Goal: Task Accomplishment & Management: Manage account settings

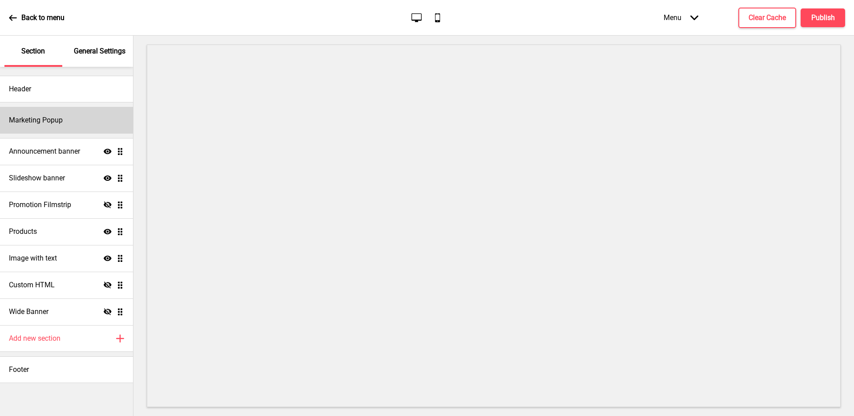
click at [53, 120] on h4 "Marketing Popup" at bounding box center [36, 120] width 54 height 10
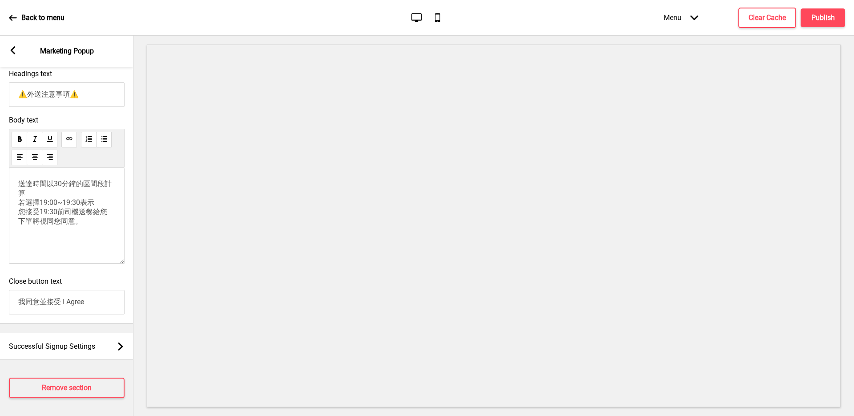
scroll to position [452, 0]
click at [83, 217] on p "送達時間以30分鐘的區間段計算 若選擇19:00~19:30表示 您接受19:30前司機送餐給您 下單將視同您同意。" at bounding box center [66, 202] width 97 height 47
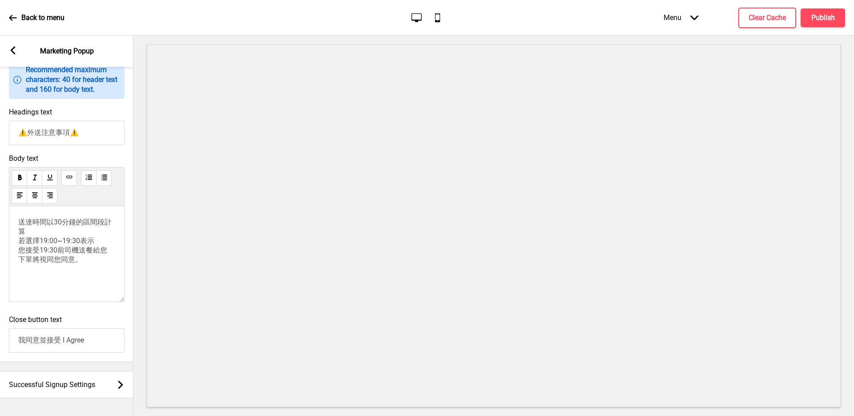
scroll to position [172, 0]
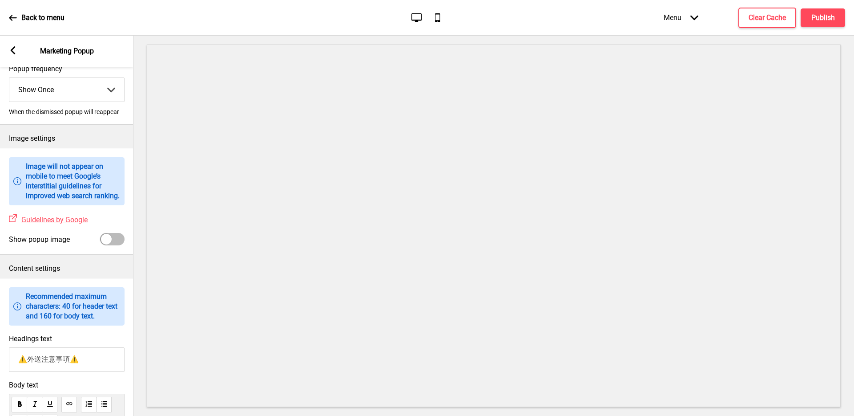
click at [14, 55] on div "Arrow left" at bounding box center [13, 51] width 8 height 10
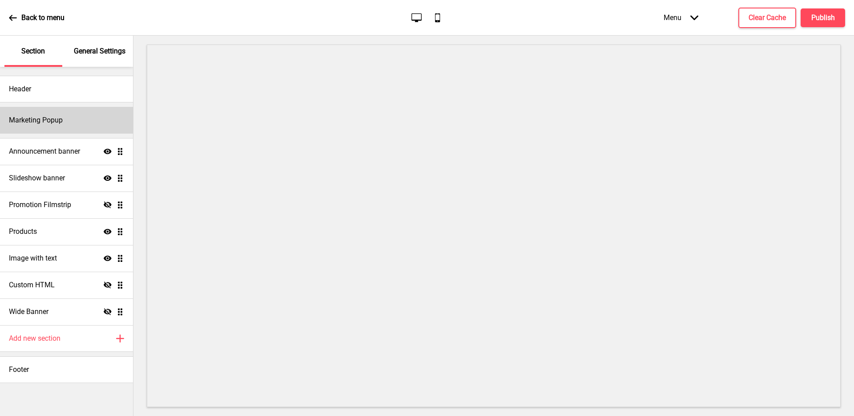
click at [54, 115] on h4 "Marketing Popup" at bounding box center [36, 120] width 54 height 10
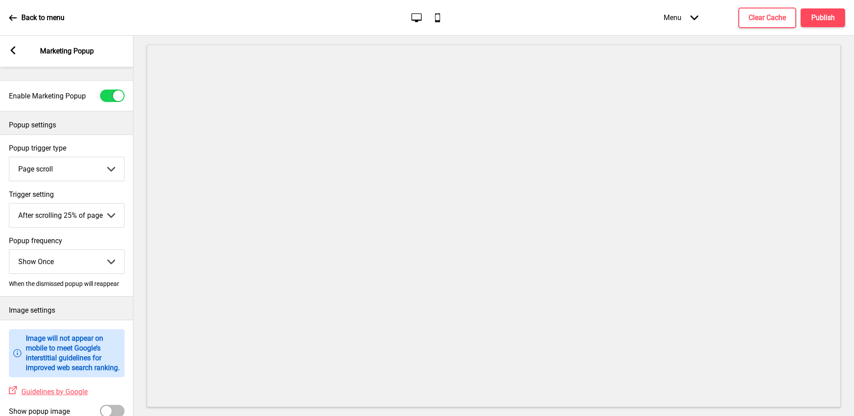
click at [12, 48] on icon at bounding box center [13, 50] width 5 height 8
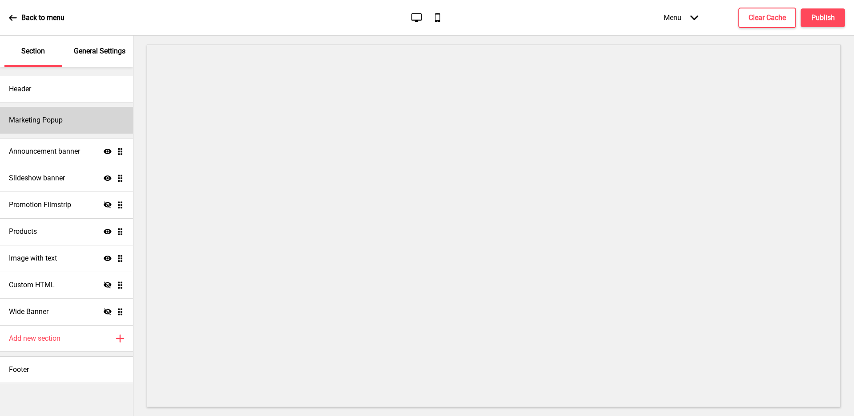
click at [89, 126] on div "Marketing Popup" at bounding box center [66, 120] width 133 height 27
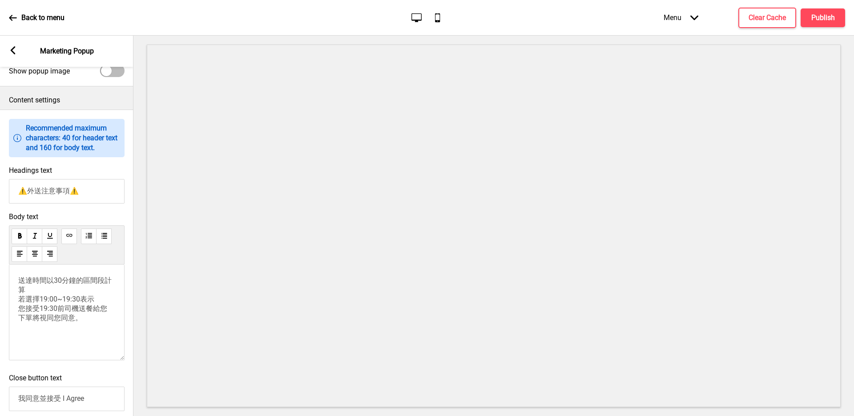
scroll to position [400, 0]
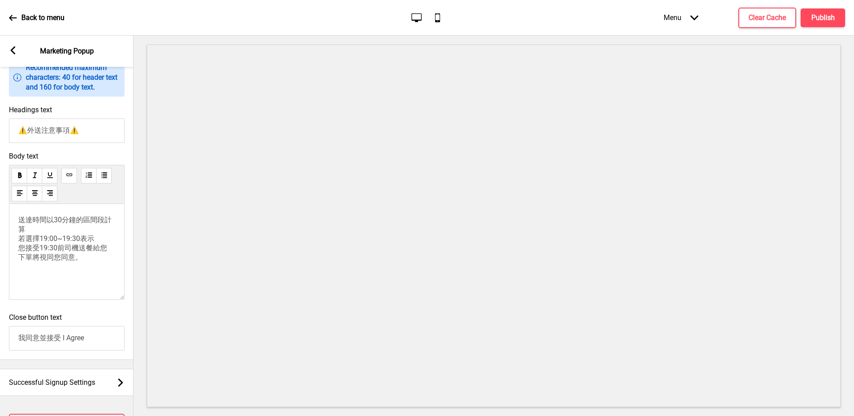
click at [85, 253] on span "送達時間以30分鐘的區間段計算 若選擇19:00~19:30表示 您接受19:30前司機送餐給您 下單將視同您同意。" at bounding box center [64, 238] width 93 height 46
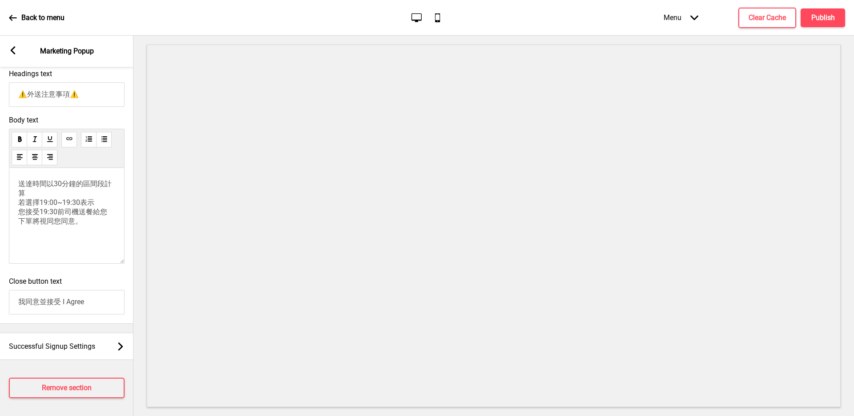
scroll to position [453, 0]
click at [416, 17] on icon "Desktop" at bounding box center [417, 18] width 12 height 12
click at [439, 20] on icon "Mobile" at bounding box center [438, 18] width 12 height 12
click at [429, 19] on div "Desktop Mobile" at bounding box center [427, 18] width 42 height 12
click at [420, 18] on icon "Desktop" at bounding box center [417, 18] width 12 height 12
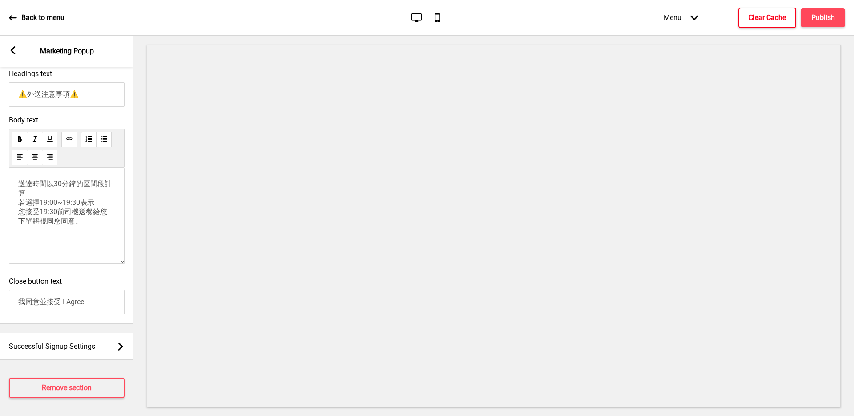
click at [777, 22] on h4 "Clear Cache" at bounding box center [767, 18] width 37 height 10
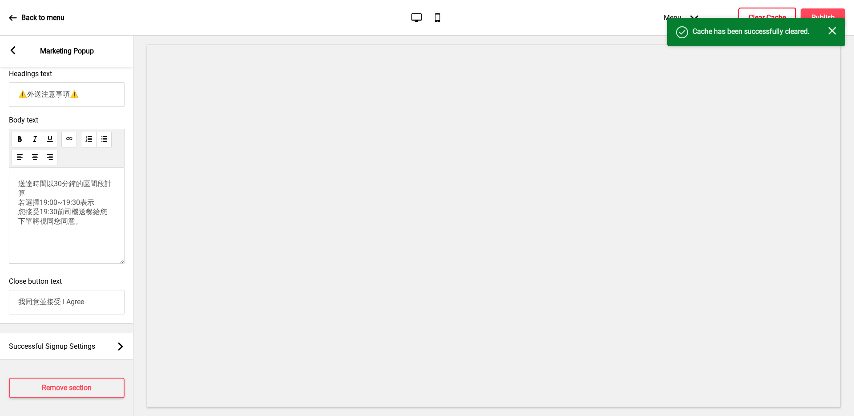
click at [13, 49] on icon at bounding box center [13, 50] width 5 height 8
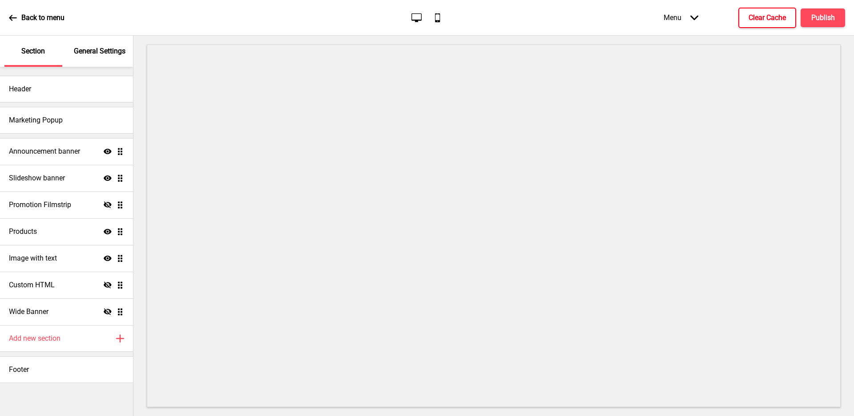
click at [27, 20] on p "Back to menu" at bounding box center [42, 18] width 43 height 10
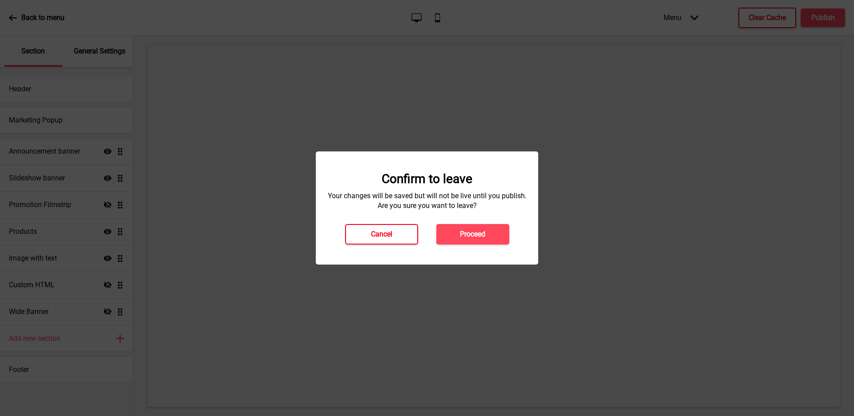
click at [381, 239] on button "Cancel" at bounding box center [381, 234] width 73 height 20
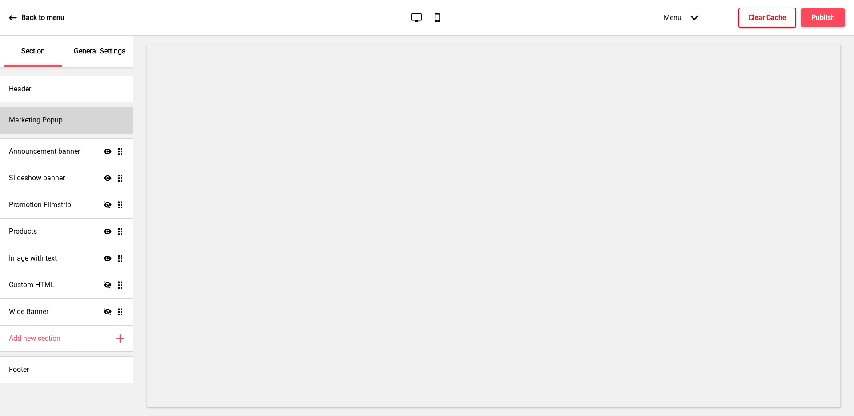
click at [70, 117] on div "Marketing Popup" at bounding box center [66, 120] width 133 height 27
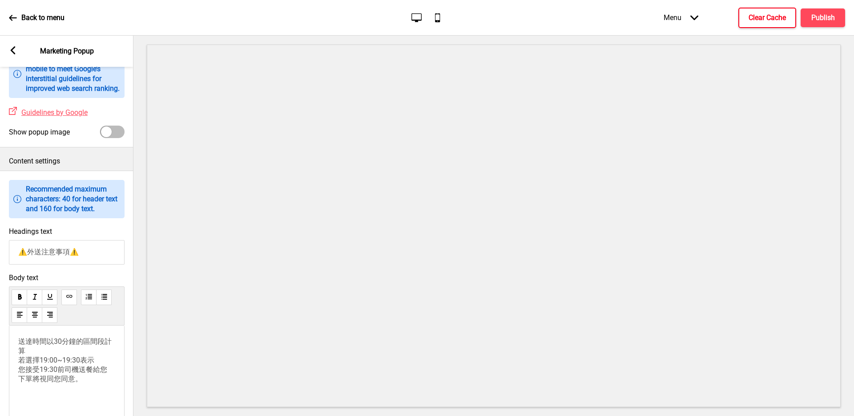
scroll to position [97, 0]
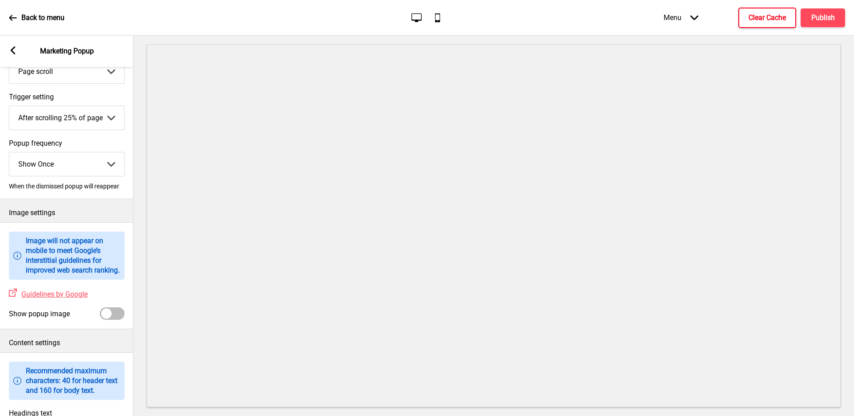
click at [80, 163] on select "Show Once Show Daily Show Weekly Show Monthly" at bounding box center [66, 164] width 115 height 24
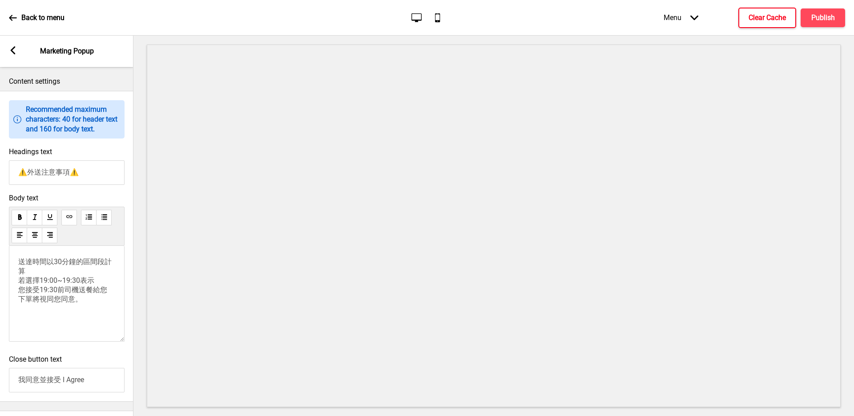
scroll to position [364, 0]
